Goal: Information Seeking & Learning: Learn about a topic

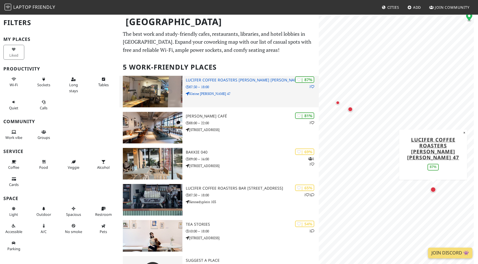
drag, startPoint x: 0, startPoint y: 0, endPoint x: 154, endPoint y: 98, distance: 182.6
click at [154, 98] on img at bounding box center [153, 92] width 60 height 32
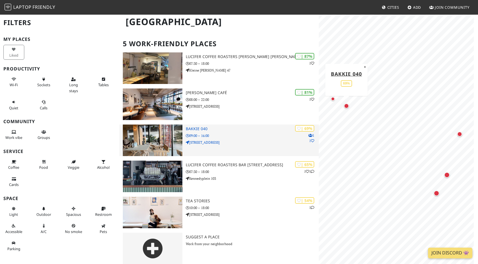
scroll to position [25, 0]
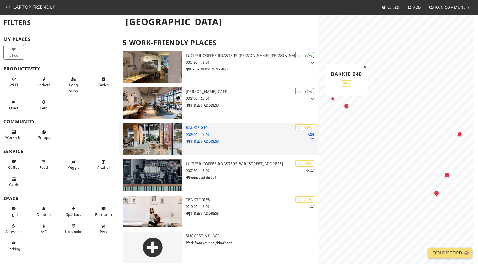
click at [165, 139] on img at bounding box center [153, 140] width 60 height 32
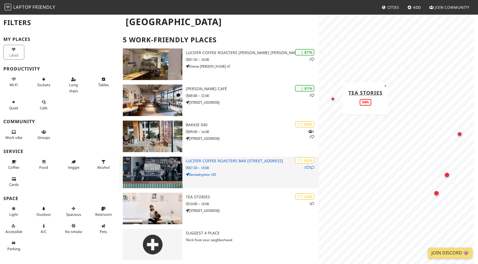
scroll to position [0, 0]
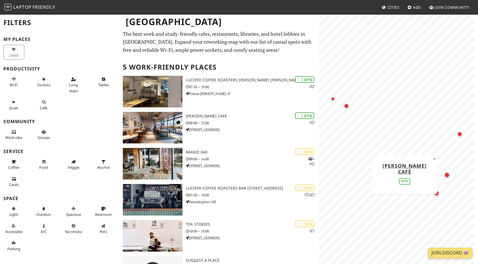
click at [446, 177] on div "Map marker" at bounding box center [447, 175] width 6 height 6
click at [347, 108] on div "Map marker" at bounding box center [346, 106] width 5 height 5
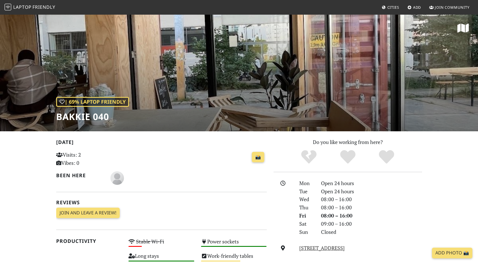
click at [236, 98] on div "| 69% Laptop Friendly Bakkie 040" at bounding box center [239, 72] width 478 height 117
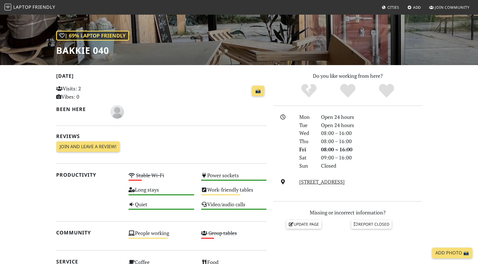
scroll to position [134, 0]
